Goal: Book appointment/travel/reservation

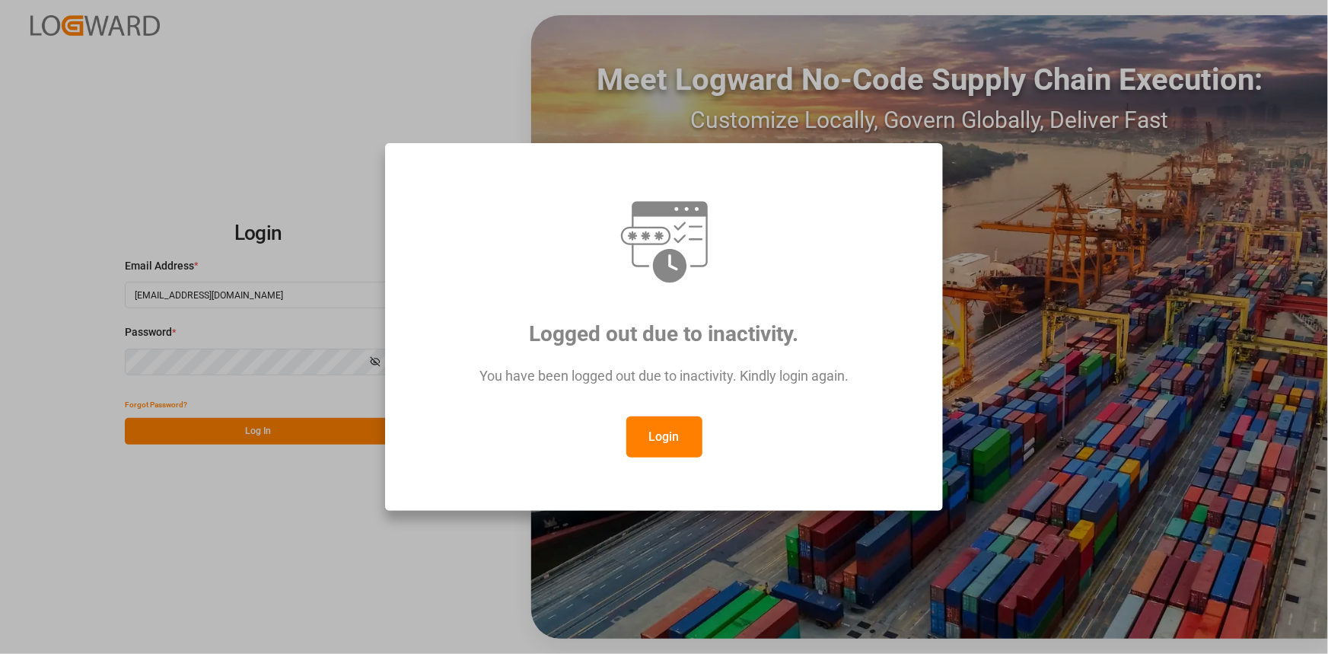
click at [663, 421] on button "Login" at bounding box center [664, 436] width 76 height 41
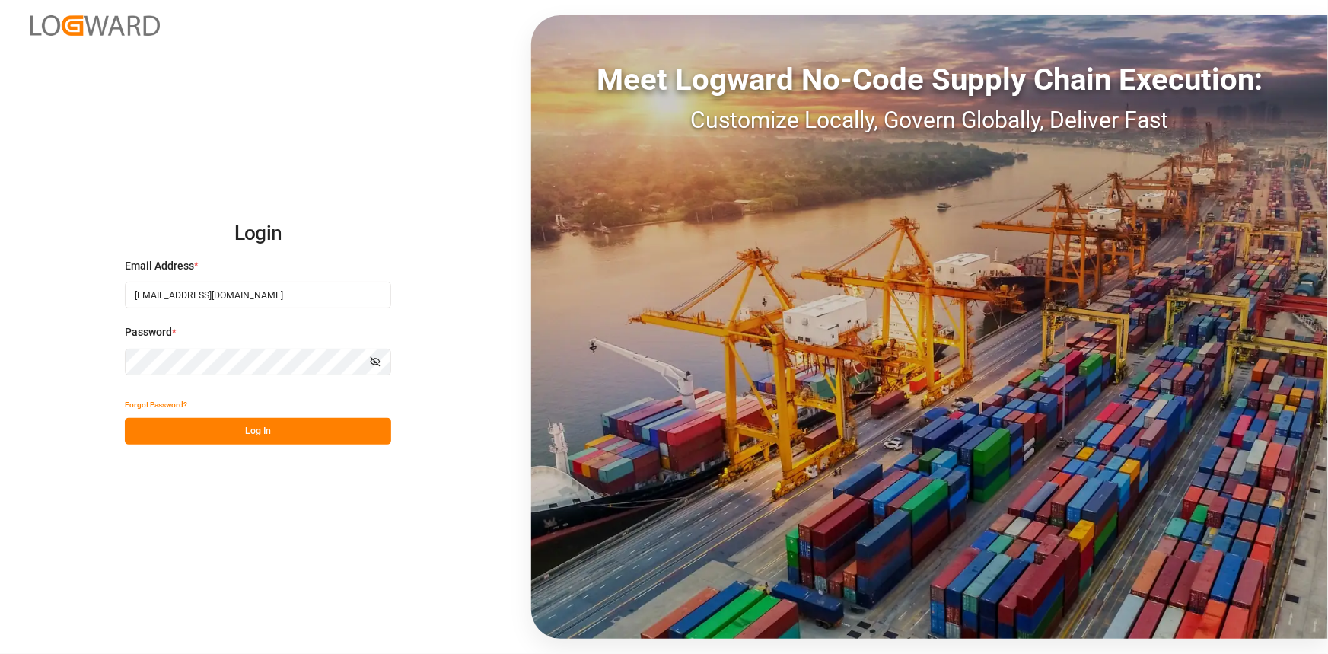
click at [340, 431] on button "Log In" at bounding box center [258, 431] width 266 height 27
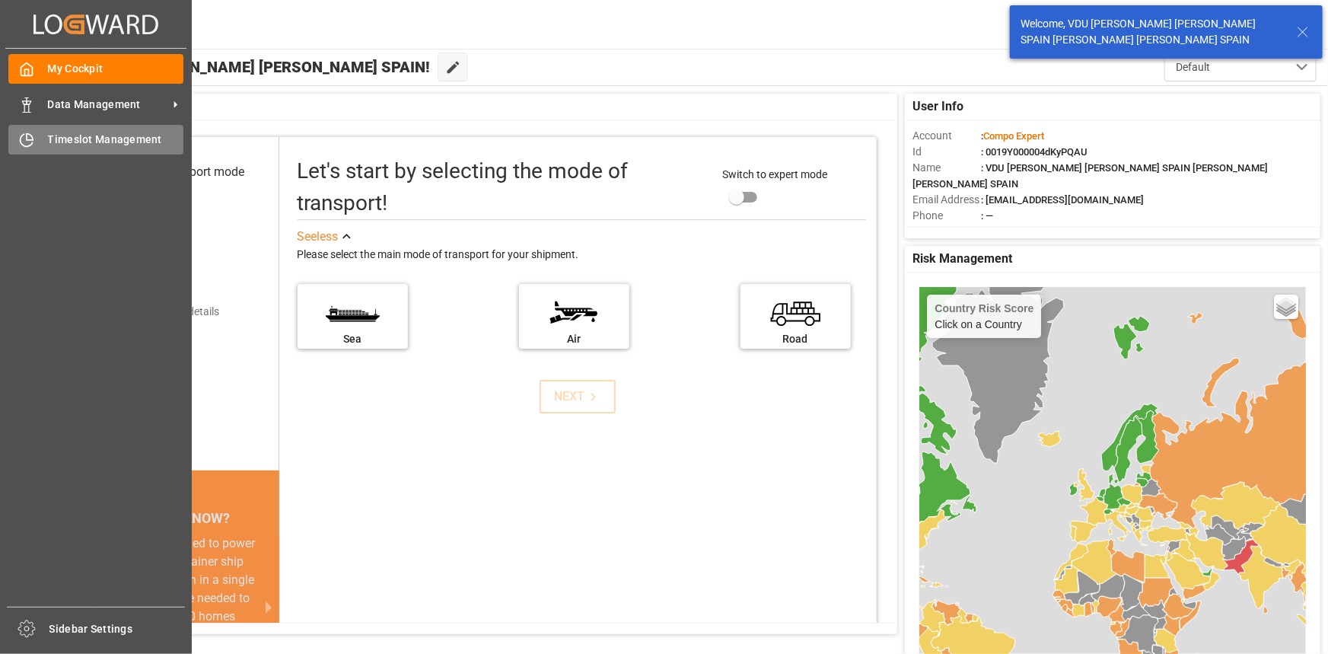
click at [43, 137] on div "Timeslot Management Timeslot Management" at bounding box center [95, 140] width 175 height 30
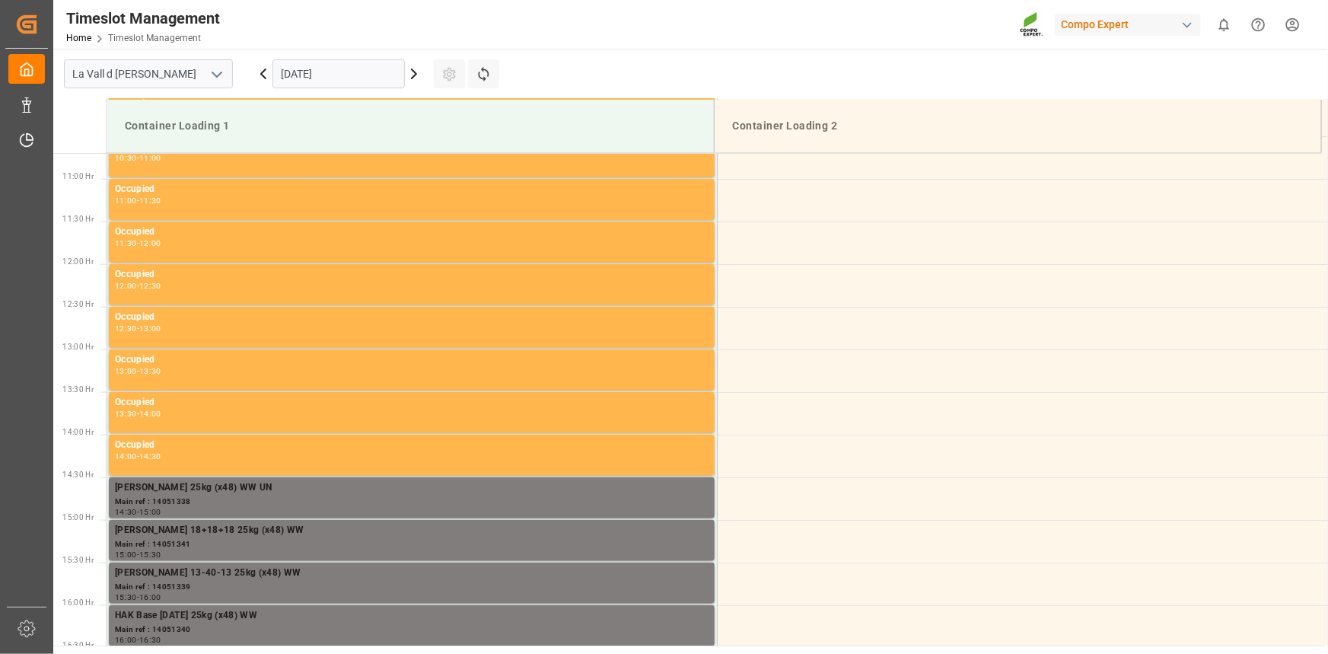
scroll to position [928, 0]
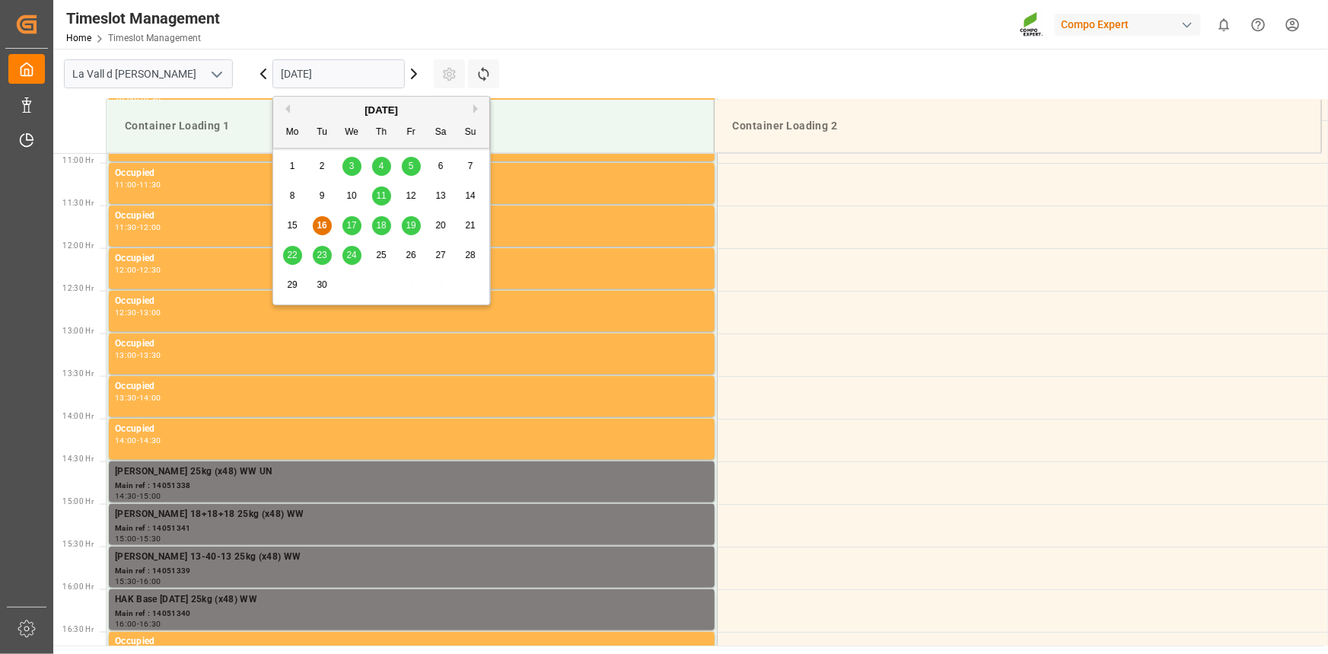
click at [328, 68] on input "[DATE]" at bounding box center [338, 73] width 132 height 29
click at [355, 221] on span "17" at bounding box center [351, 225] width 10 height 11
